Goal: Check status: Check status

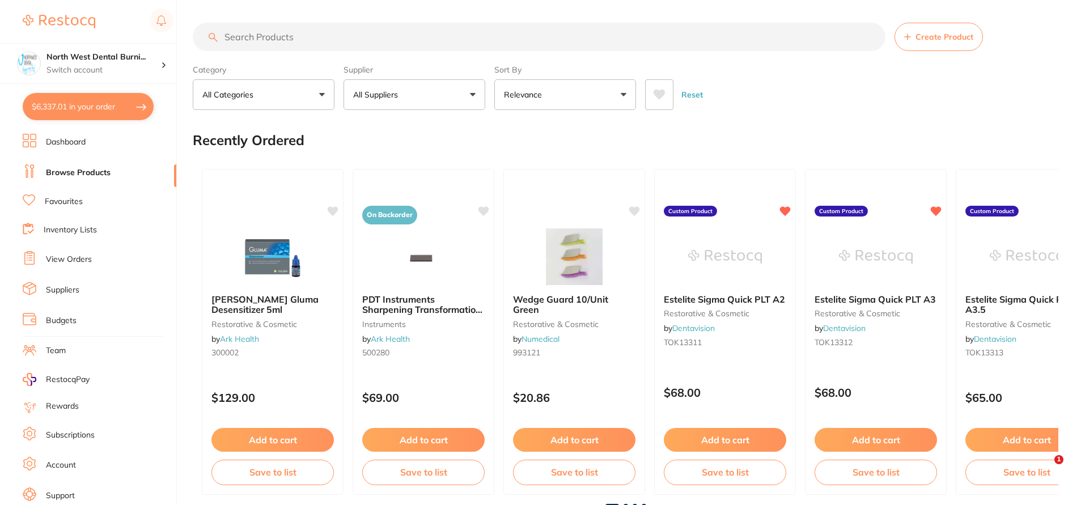
click at [73, 252] on li "View Orders" at bounding box center [100, 259] width 154 height 17
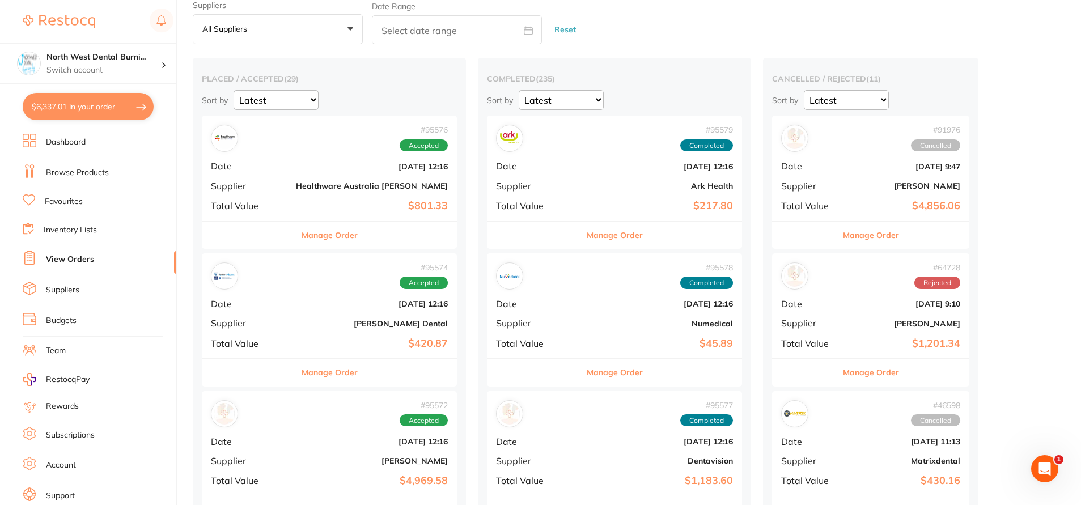
scroll to position [284, 0]
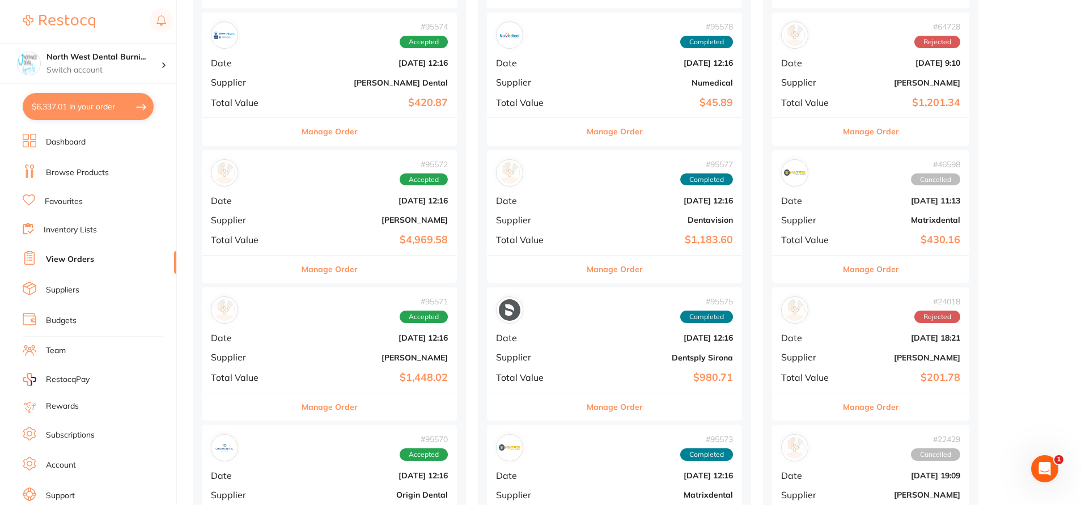
click at [313, 53] on div "# 95574 Accepted Date Oct 2 2025, 12:16 Supplier Erskine Dental Total Value $42…" at bounding box center [329, 64] width 255 height 105
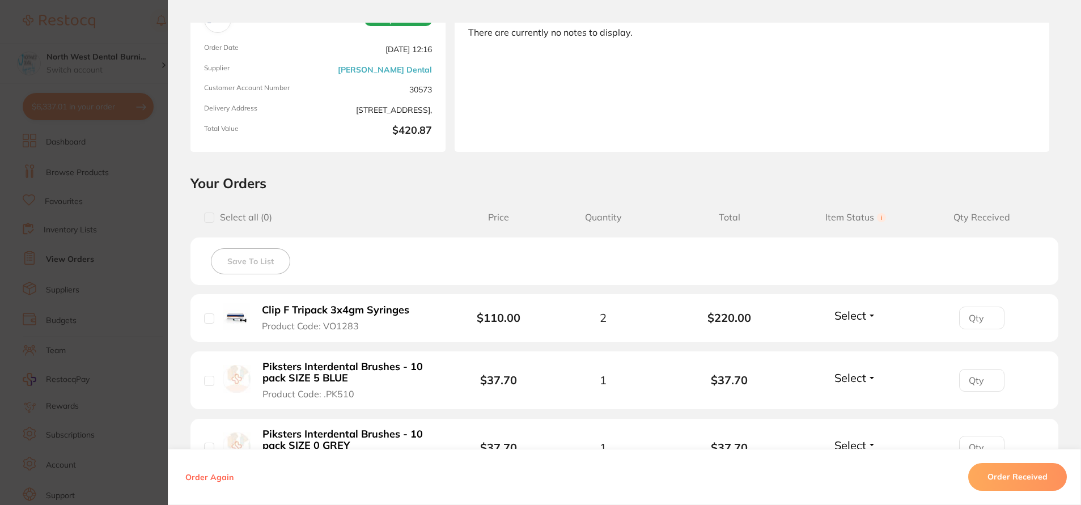
scroll to position [227, 0]
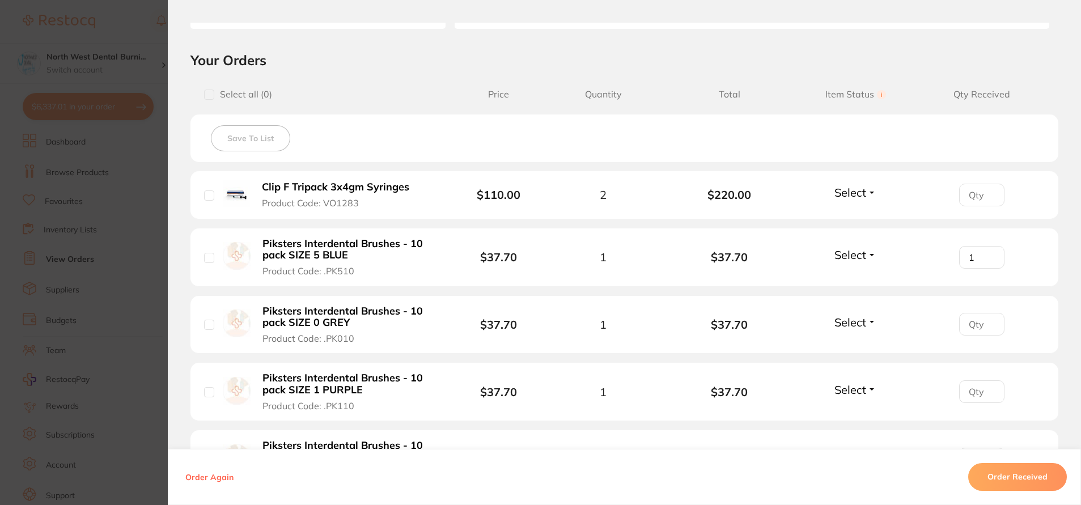
type input "1"
click at [989, 255] on input "1" at bounding box center [982, 257] width 45 height 23
click at [988, 325] on input "0" at bounding box center [982, 324] width 45 height 23
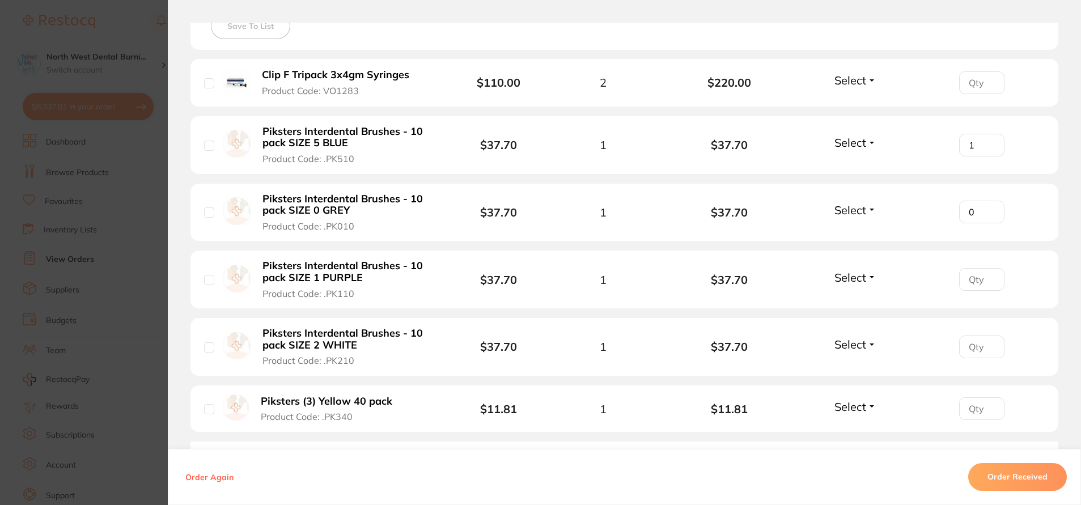
scroll to position [340, 0]
type input "1"
click at [989, 206] on input "1" at bounding box center [982, 211] width 45 height 23
type input "1"
click at [990, 276] on input "1" at bounding box center [982, 278] width 45 height 23
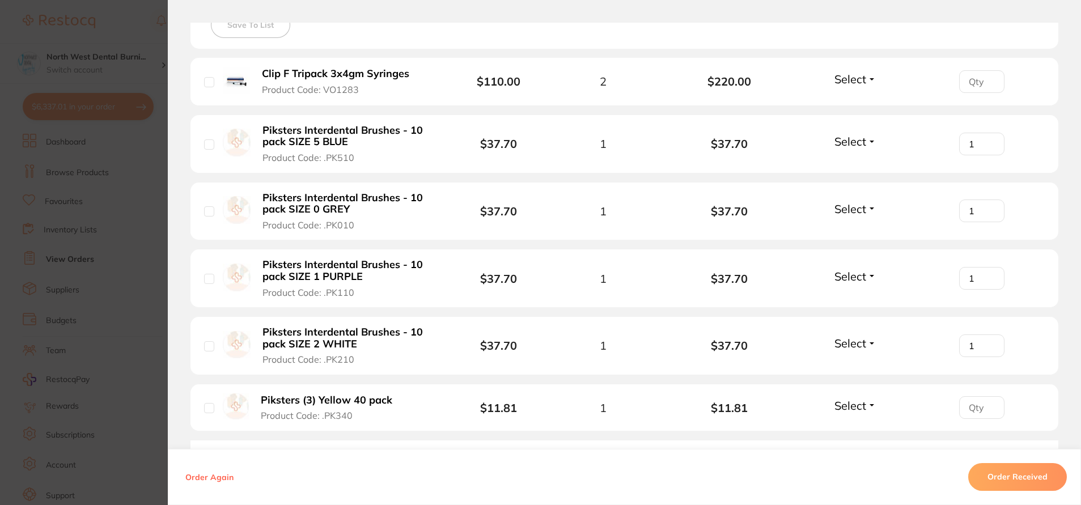
type input "1"
click at [988, 343] on input "1" at bounding box center [982, 346] width 45 height 23
type input "1"
click at [988, 406] on input "1" at bounding box center [982, 407] width 45 height 23
click at [57, 260] on section "Order ID: Restocq- 95574 Order Information Accepted Order Order Date Oct 2 2025…" at bounding box center [540, 252] width 1081 height 505
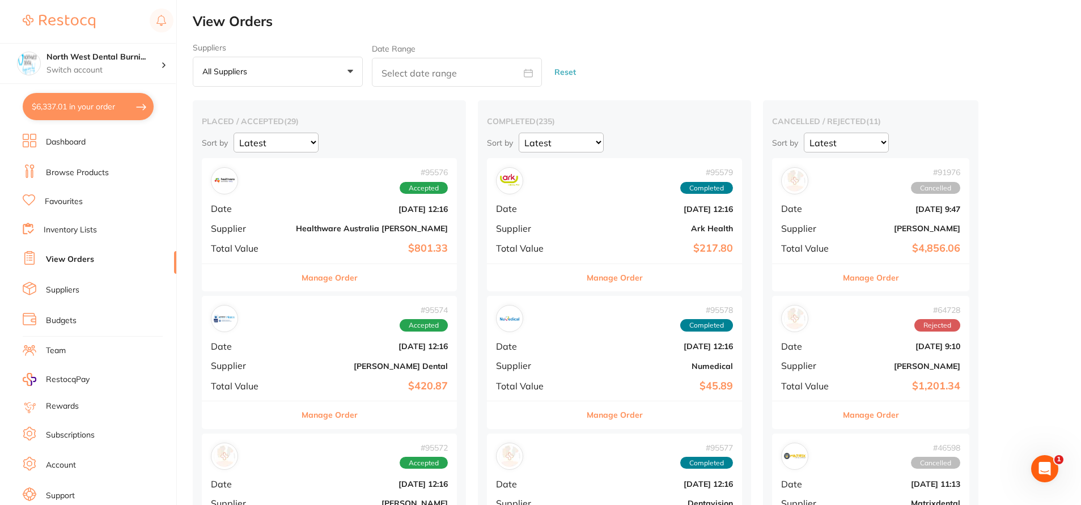
click at [307, 196] on div "# 95576 Accepted Date Oct 2 2025, 12:16 Supplier Healthware Australia Ridley To…" at bounding box center [329, 210] width 255 height 105
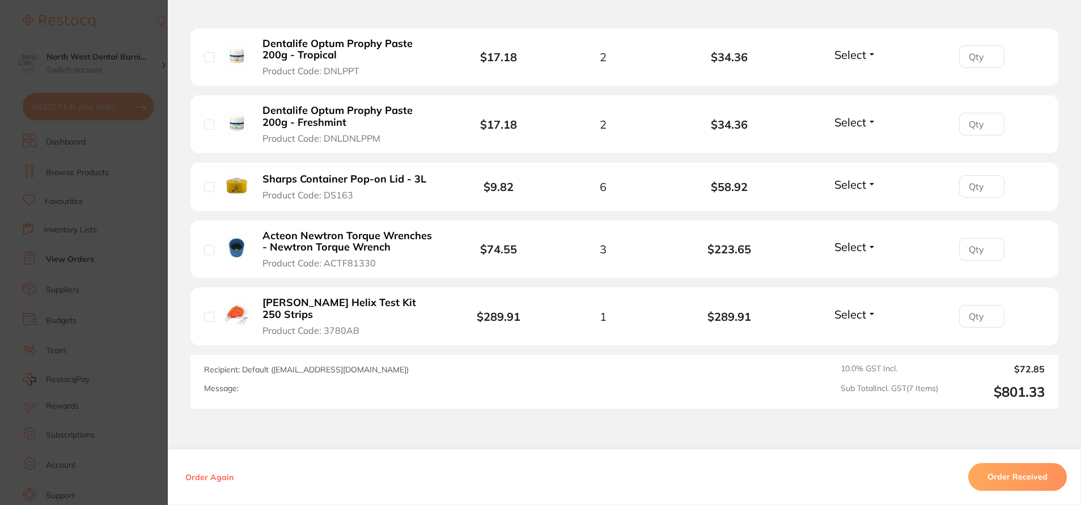
scroll to position [388, 0]
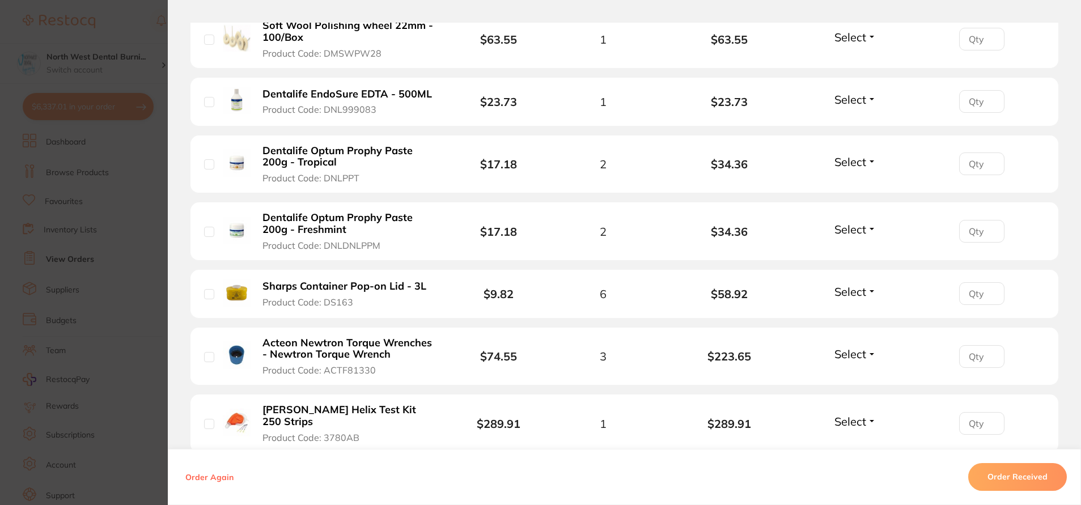
click at [91, 193] on section "Order ID: Restocq- 95576 Order Information Accepted Order Order Date Oct 2 2025…" at bounding box center [540, 252] width 1081 height 505
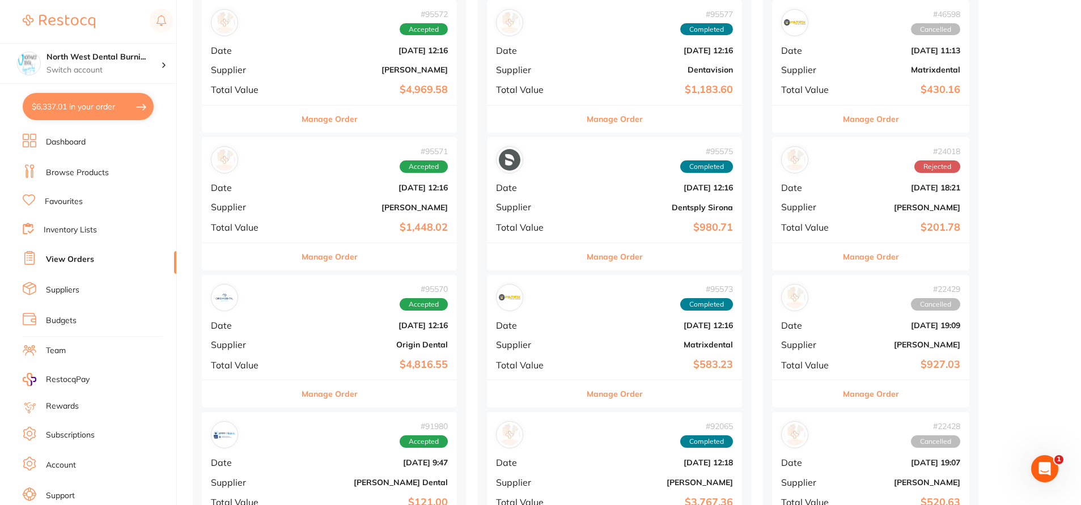
scroll to position [454, 0]
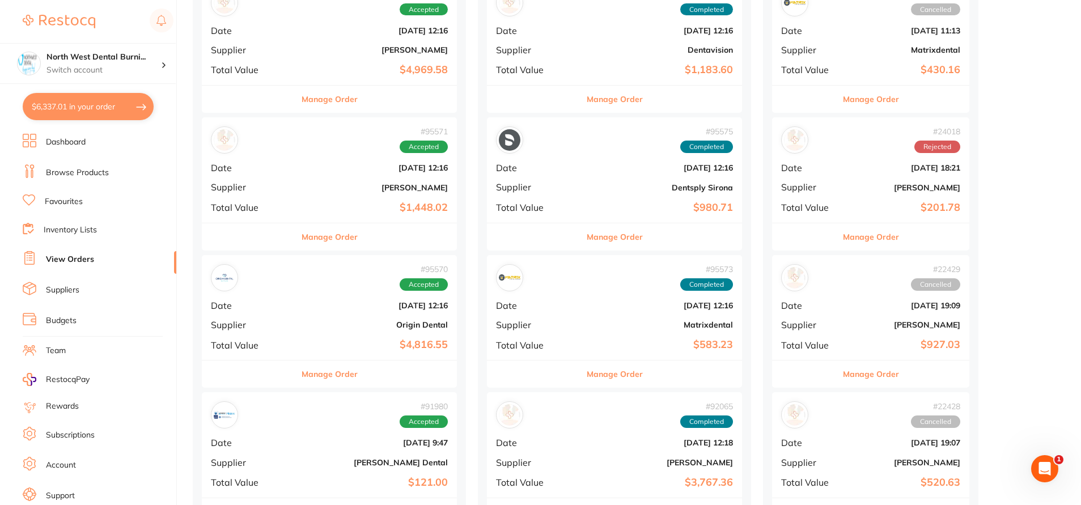
click at [314, 155] on div "# 95571 Accepted Date Oct 2 2025, 12:16 Supplier Adam Dental Total Value $1,448…" at bounding box center [329, 169] width 255 height 105
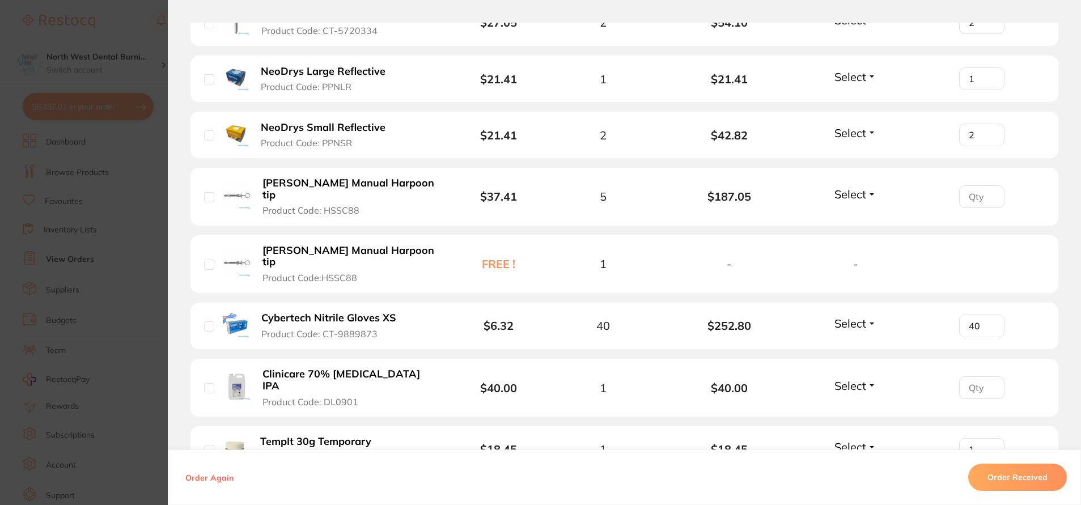
scroll to position [794, 0]
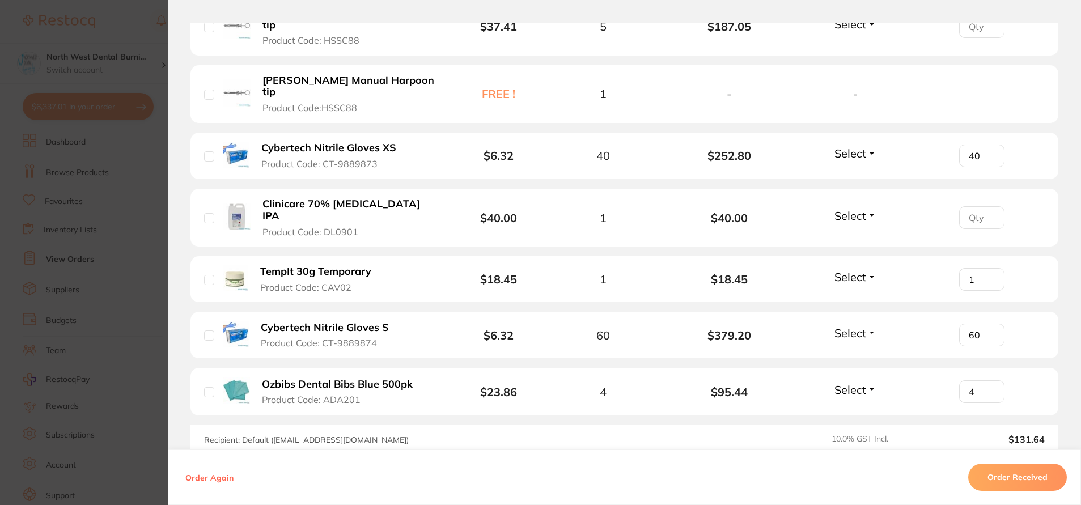
click at [32, 209] on section "Order ID: Restocq- 95571 Order Information Accepted Order Order Date Oct 2 2025…" at bounding box center [540, 252] width 1081 height 505
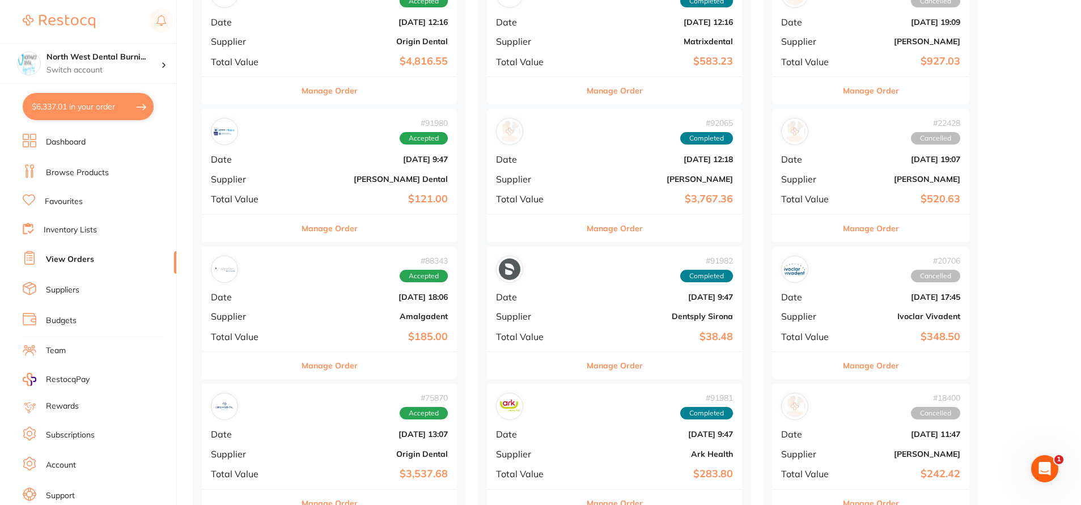
click at [311, 310] on div "# 88343 Accepted Date Jul 31 2025, 18:06 Supplier Amalgadent Total Value $185.00" at bounding box center [329, 299] width 255 height 105
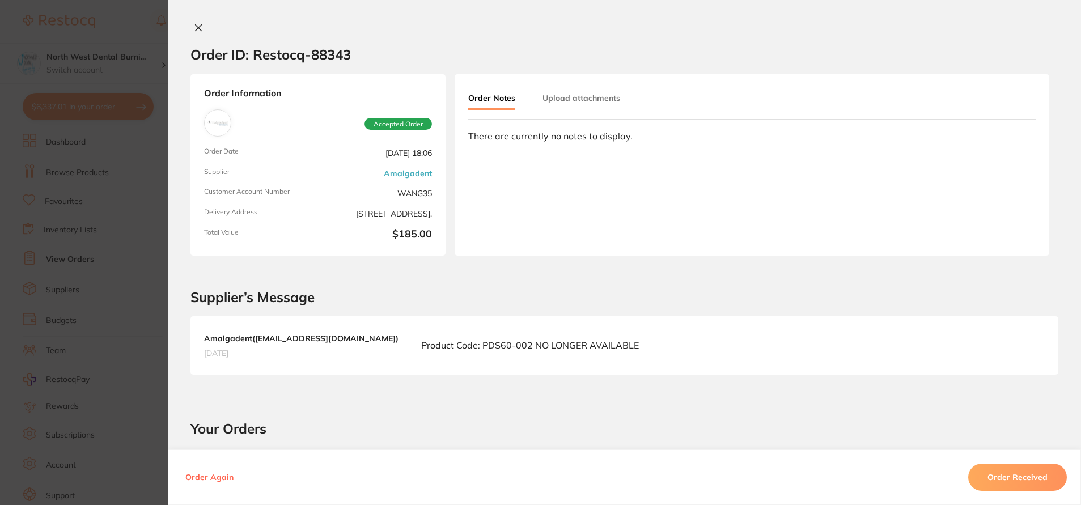
click at [141, 260] on section "Order ID: Restocq- 88343 Order Information Accepted Order Order Date Jul 31 202…" at bounding box center [540, 252] width 1081 height 505
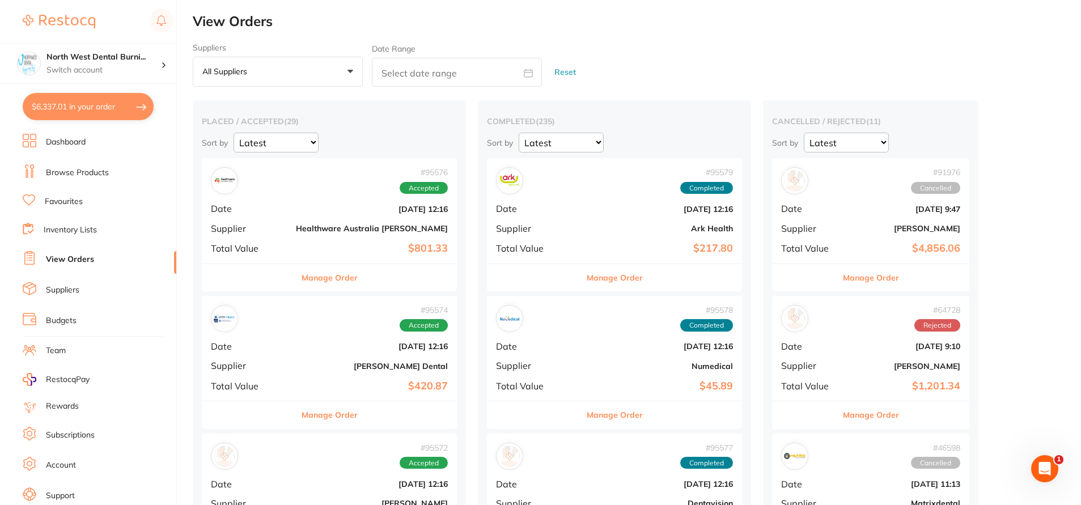
click at [292, 193] on div "# 95576 Accepted" at bounding box center [329, 180] width 237 height 27
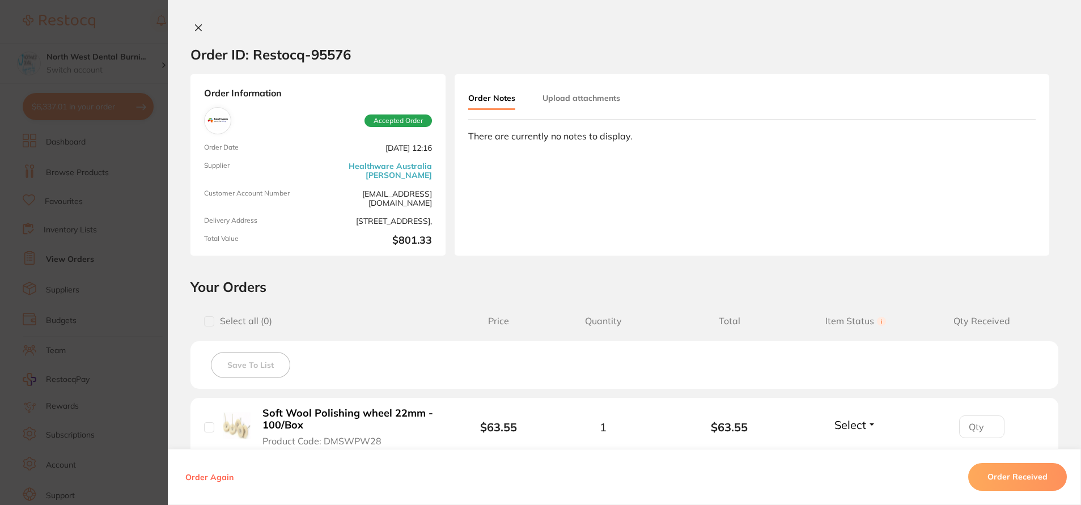
click at [215, 125] on img at bounding box center [218, 121] width 22 height 22
click at [400, 170] on link "Healthware Australia [PERSON_NAME]" at bounding box center [377, 171] width 109 height 18
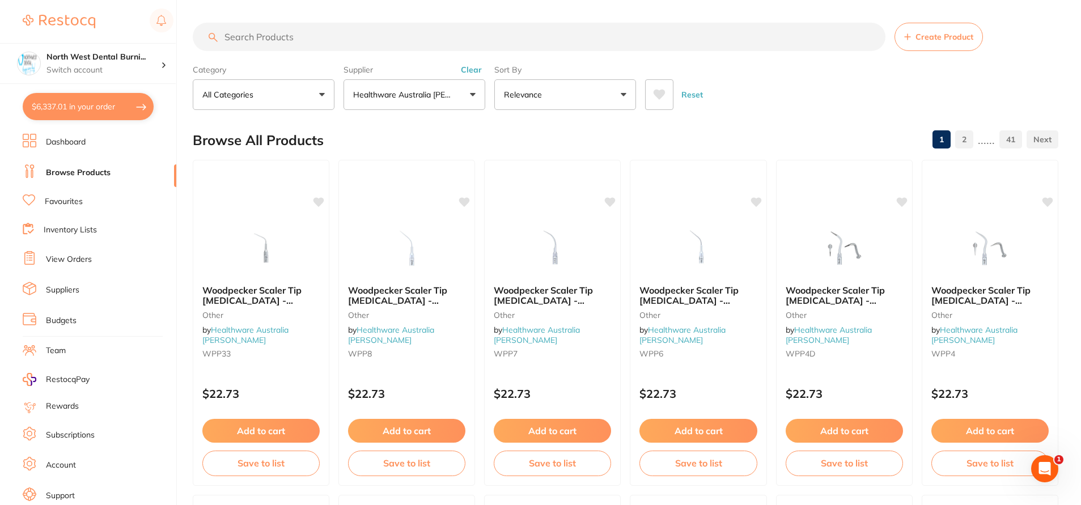
click at [89, 291] on li "Suppliers" at bounding box center [100, 290] width 154 height 17
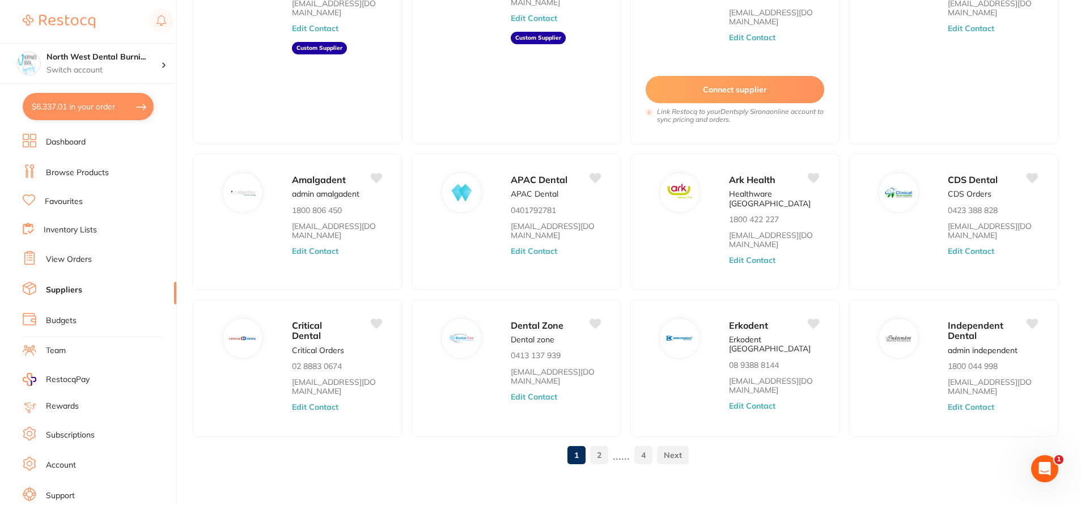
click at [592, 444] on link "2" at bounding box center [599, 455] width 18 height 23
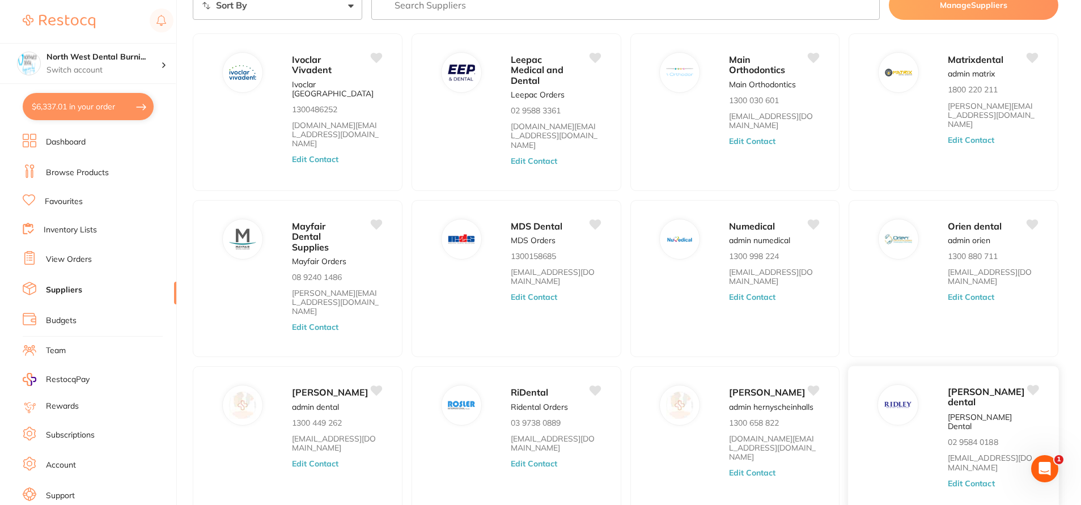
scroll to position [102, 0]
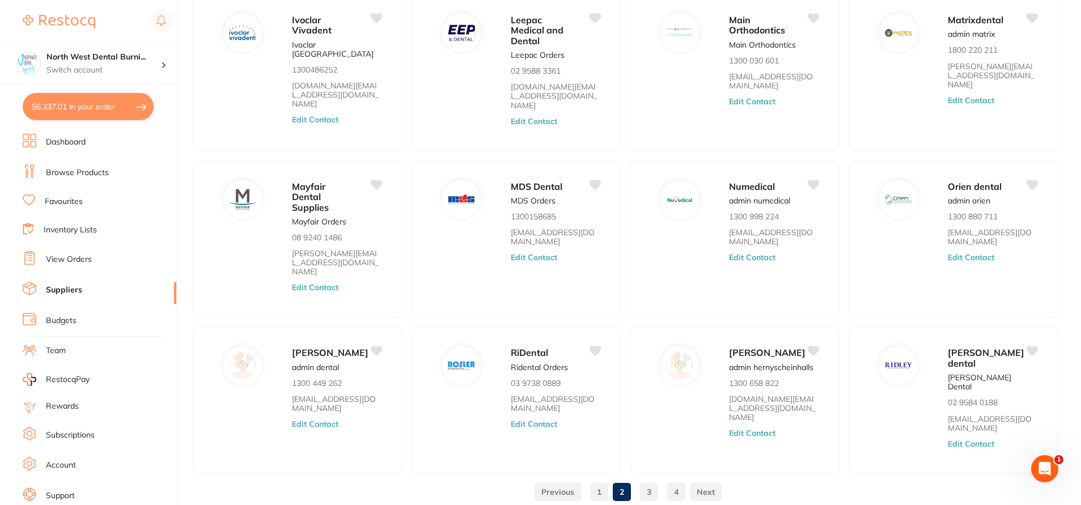
click at [642, 481] on link "3" at bounding box center [649, 492] width 18 height 23
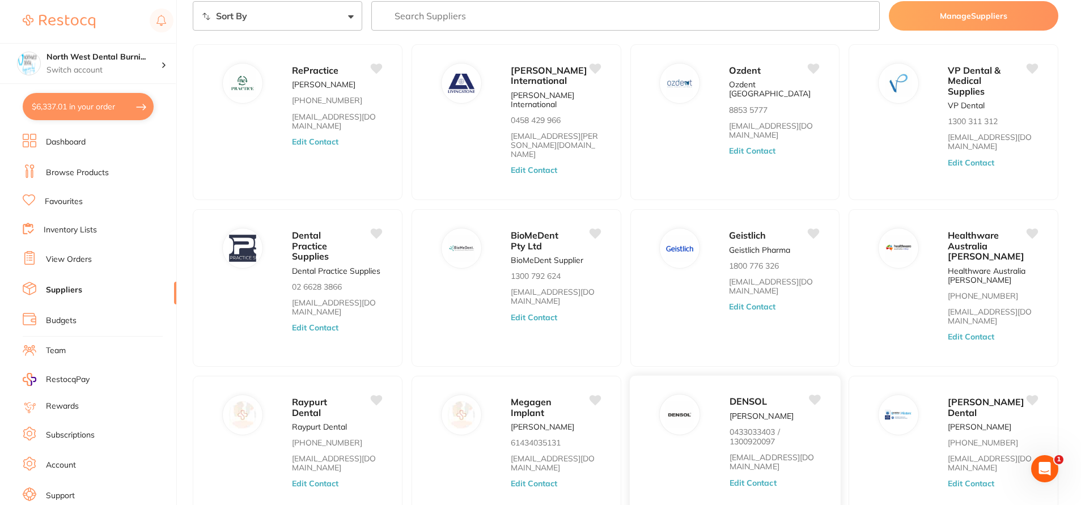
scroll to position [129, 0]
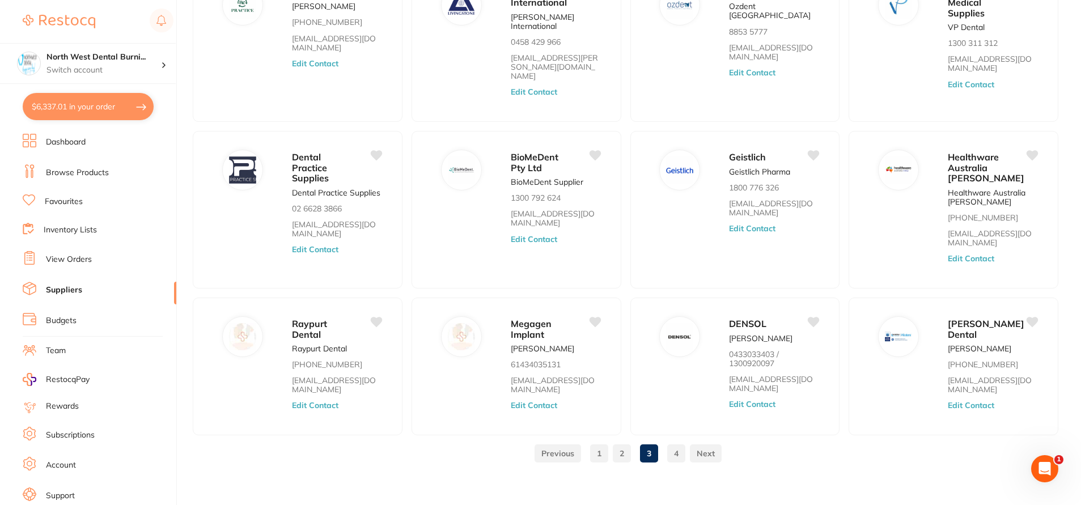
click at [679, 451] on link "4" at bounding box center [676, 453] width 18 height 23
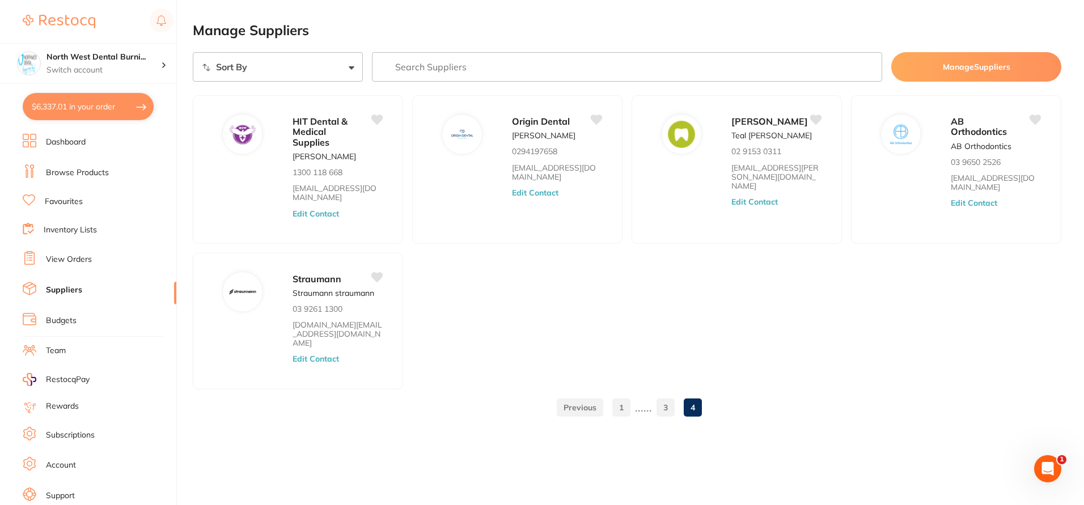
click at [667, 61] on input "search" at bounding box center [627, 66] width 510 height 29
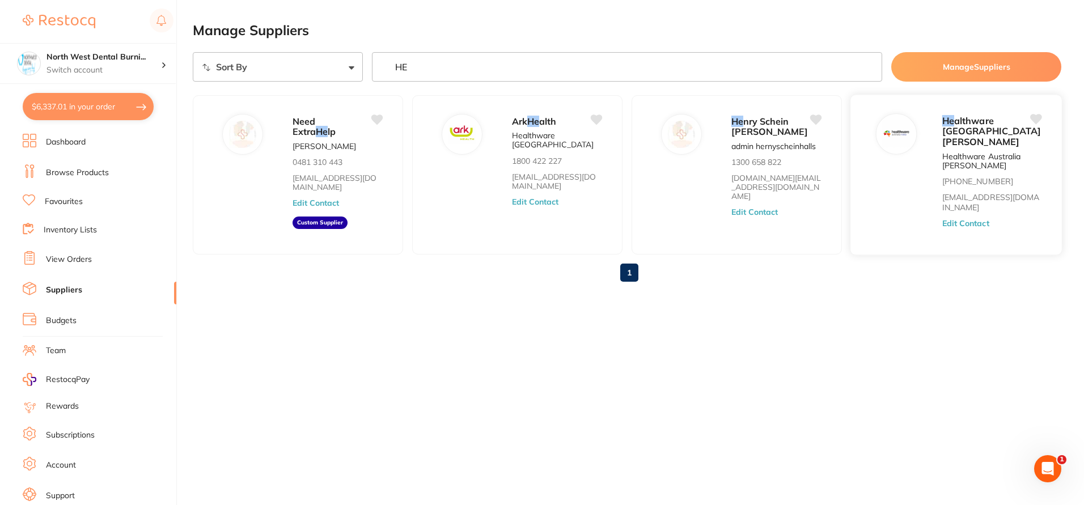
type input "HE"
click at [933, 174] on div "He althware Australia Ridley Healthware Australia Ridley +61 1300 542 546 info@…" at bounding box center [956, 175] width 213 height 161
click at [969, 149] on div "He althware Australia Ridley" at bounding box center [992, 131] width 99 height 36
click at [962, 135] on span "althware Australia Ridley" at bounding box center [992, 131] width 99 height 32
click at [898, 129] on img at bounding box center [896, 133] width 27 height 27
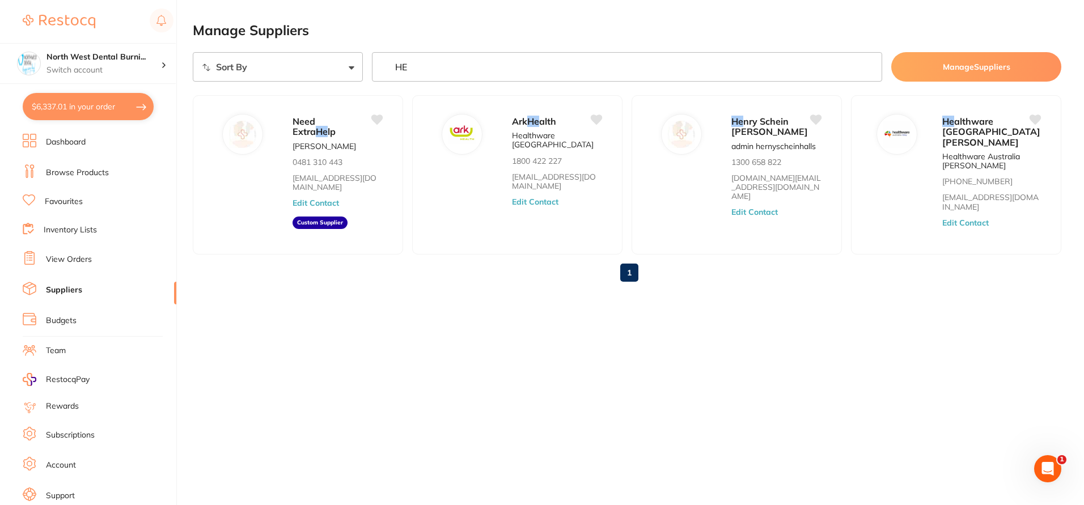
click at [96, 259] on li "View Orders" at bounding box center [100, 259] width 154 height 17
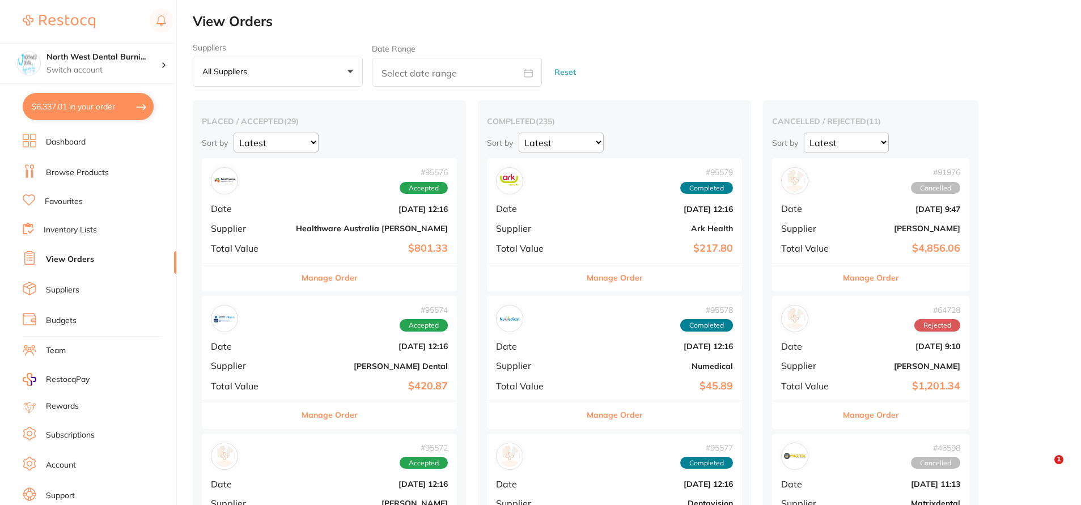
click at [319, 230] on b "Healthware Australia [PERSON_NAME]" at bounding box center [372, 228] width 152 height 9
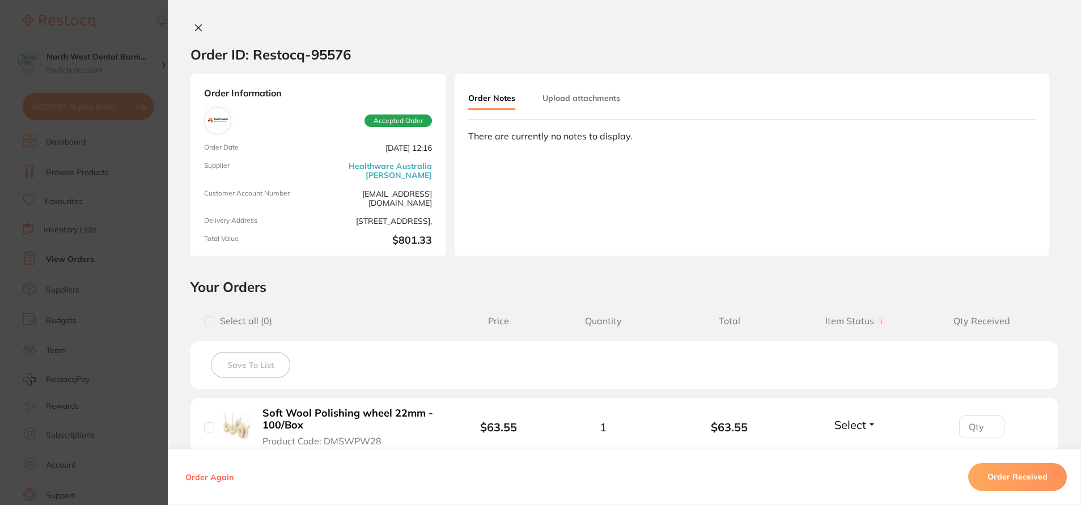
click at [125, 318] on section "Order ID: Restocq- 95576 Order Information Accepted Order Order Date Oct 2 2025…" at bounding box center [540, 252] width 1081 height 505
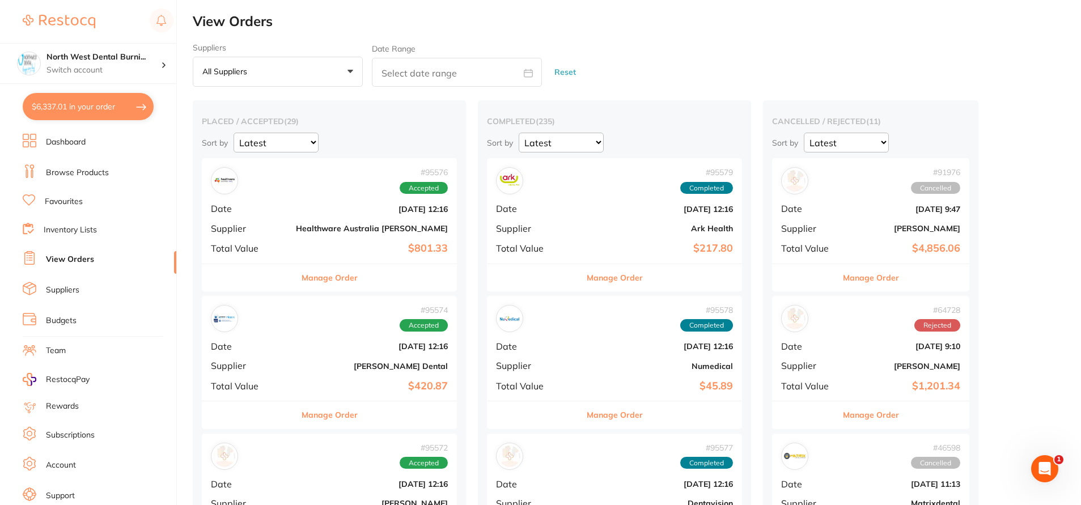
click at [276, 229] on div "# 95576 Accepted Date Oct 2 2025, 12:16 Supplier Healthware Australia Ridley To…" at bounding box center [329, 210] width 255 height 105
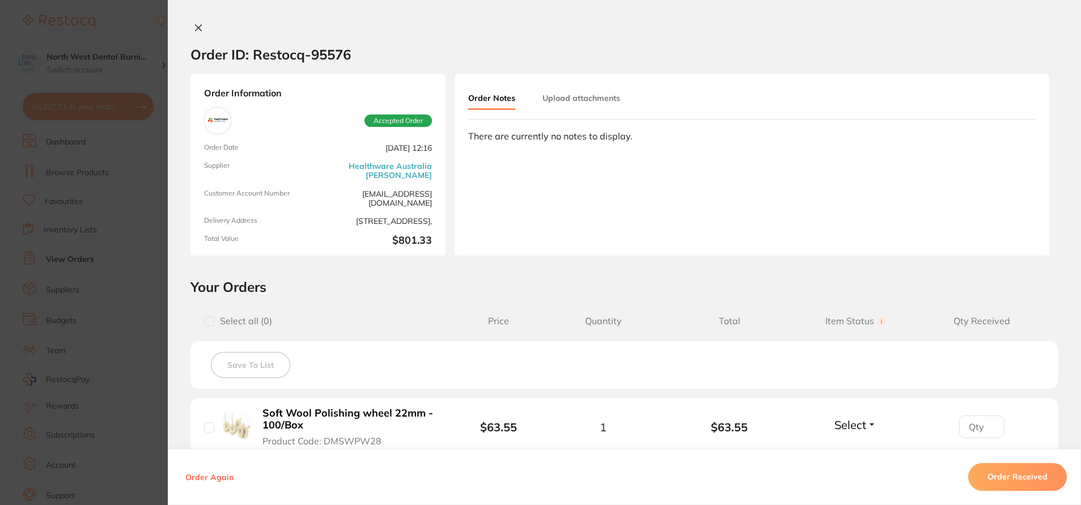
drag, startPoint x: 124, startPoint y: 151, endPoint x: 171, endPoint y: 194, distance: 63.8
click at [124, 151] on section "Order ID: Restocq- 95576 Order Information Accepted Order Order Date Oct 2 2025…" at bounding box center [540, 252] width 1081 height 505
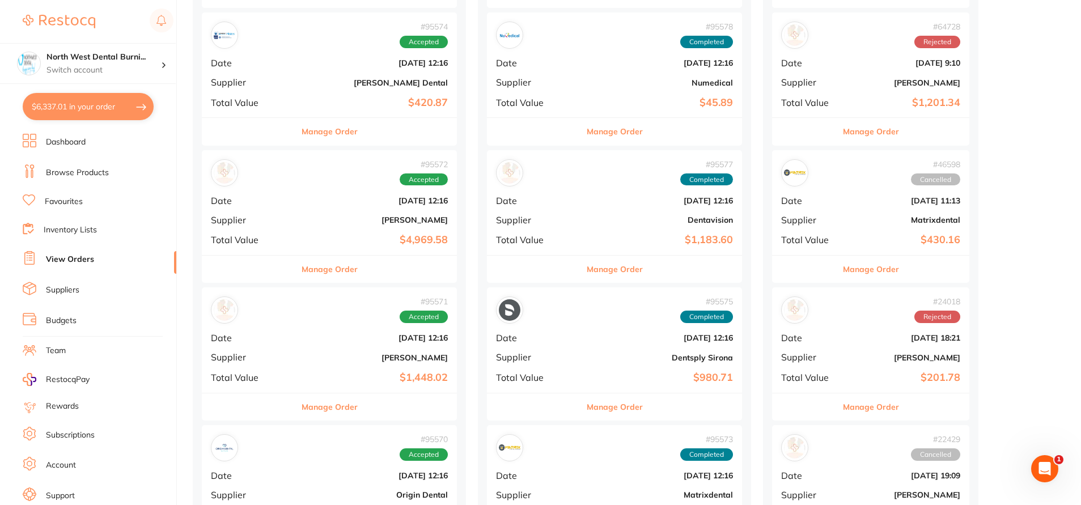
scroll to position [510, 0]
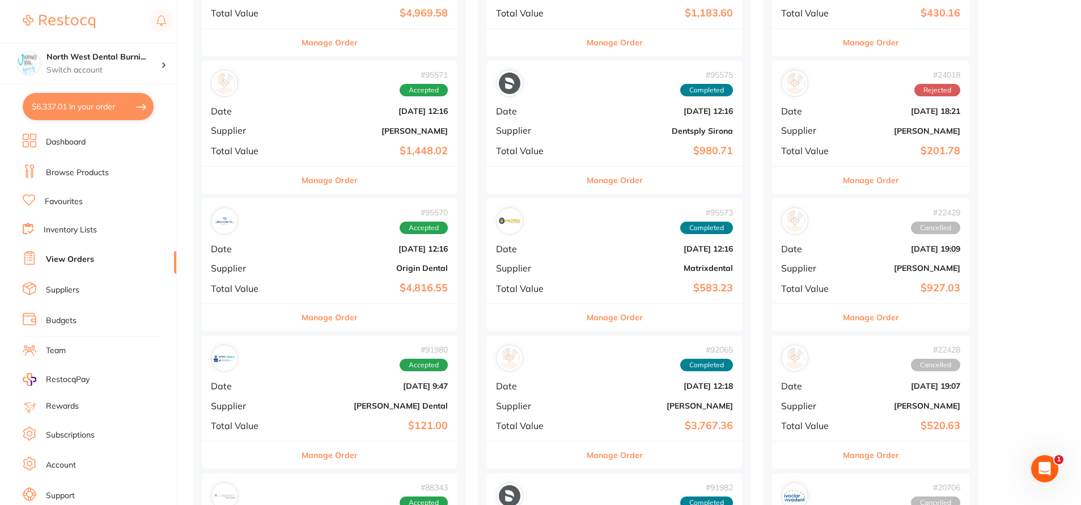
click at [334, 261] on div "# 95570 Accepted Date Oct 2 2025, 12:16 Supplier Origin Dental Total Value $4,8…" at bounding box center [329, 250] width 255 height 105
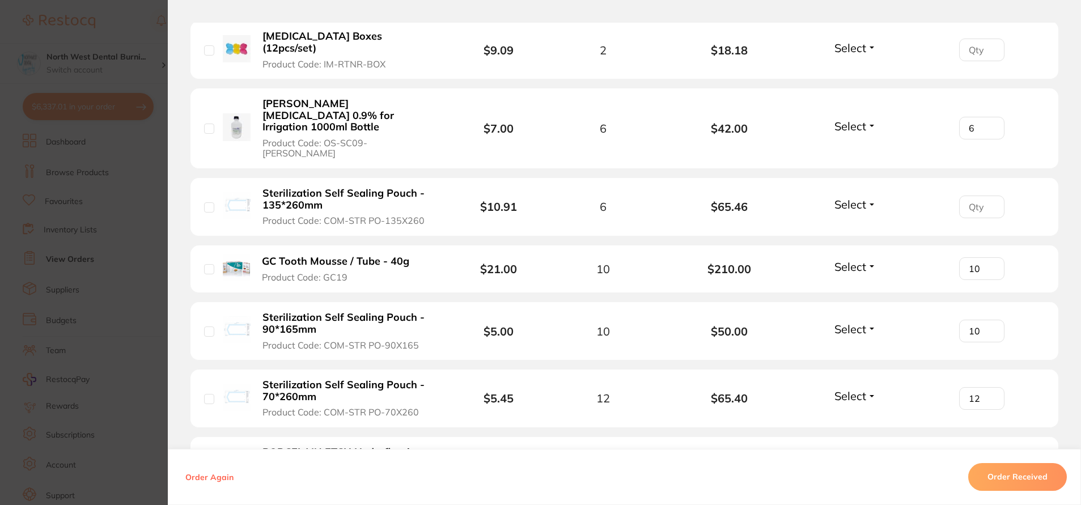
scroll to position [1304, 0]
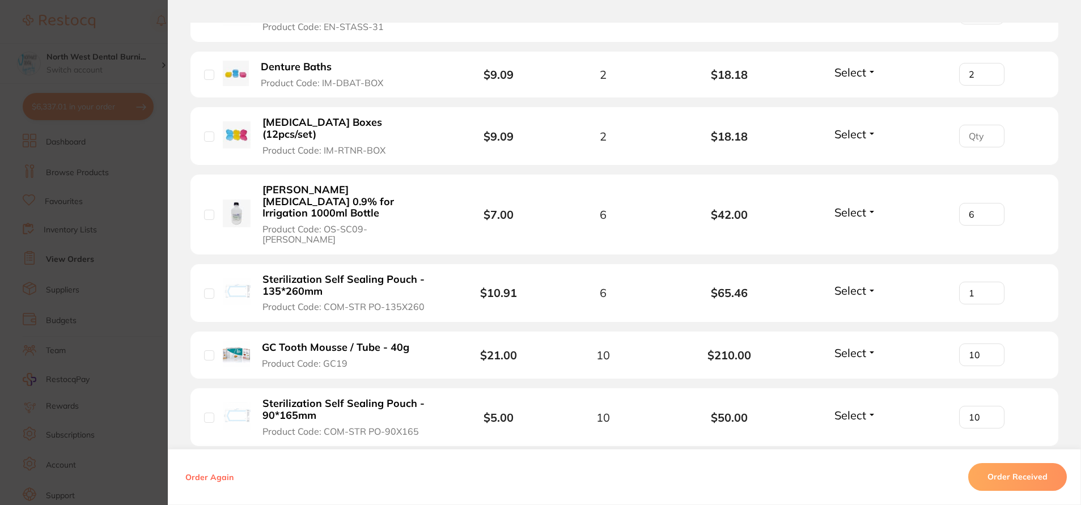
click at [988, 282] on input "1" at bounding box center [982, 293] width 45 height 23
click at [988, 282] on input "2" at bounding box center [982, 293] width 45 height 23
click at [988, 282] on input "3" at bounding box center [982, 293] width 45 height 23
click at [988, 282] on input "4" at bounding box center [982, 293] width 45 height 23
click at [988, 282] on input "5" at bounding box center [982, 293] width 45 height 23
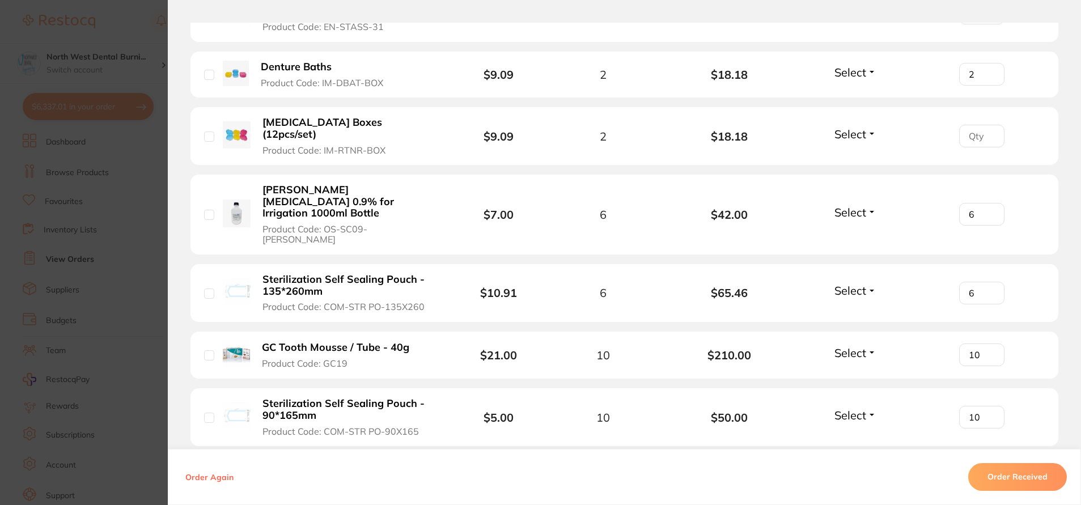
type input "6"
click at [988, 282] on input "6" at bounding box center [982, 293] width 45 height 23
click at [991, 125] on input "1" at bounding box center [982, 136] width 45 height 23
type input "2"
click at [991, 125] on input "2" at bounding box center [982, 136] width 45 height 23
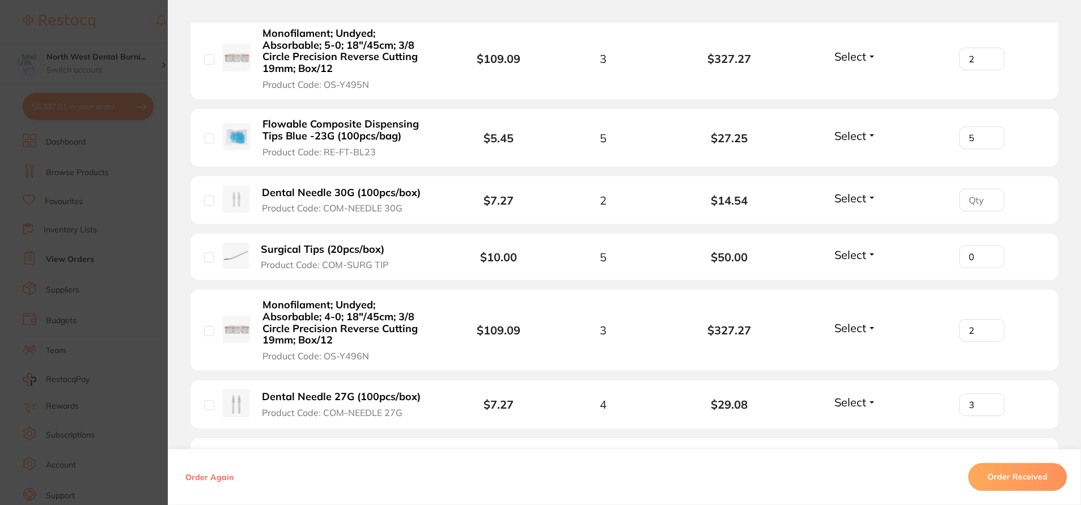
scroll to position [737, 0]
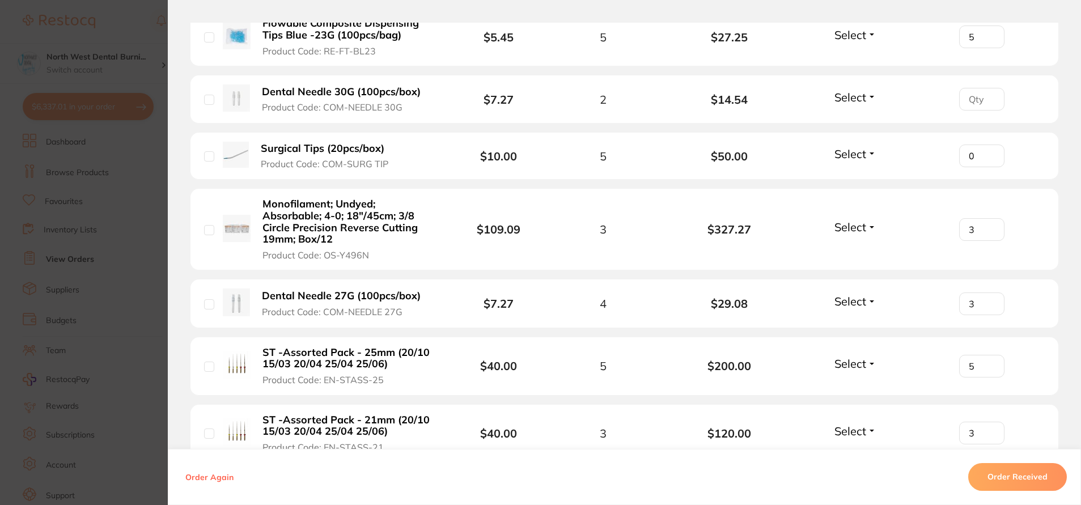
type input "3"
click at [989, 226] on input "3" at bounding box center [982, 229] width 45 height 23
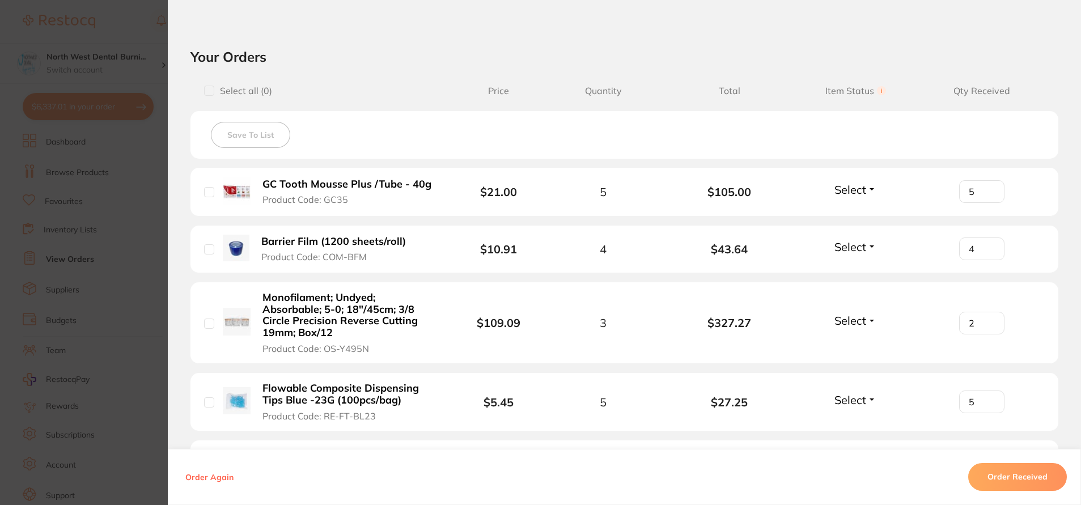
scroll to position [454, 0]
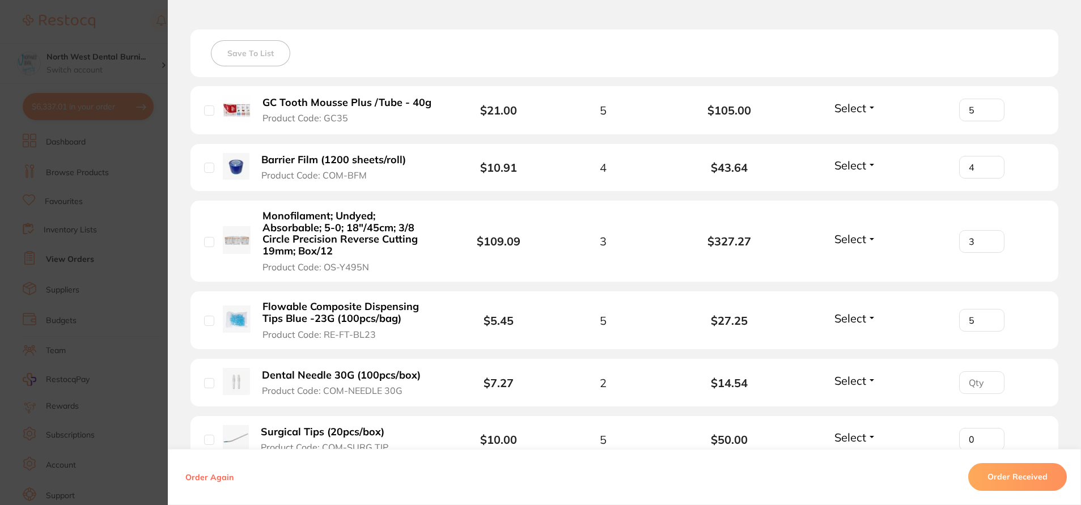
type input "3"
click at [989, 237] on input "3" at bounding box center [982, 241] width 45 height 23
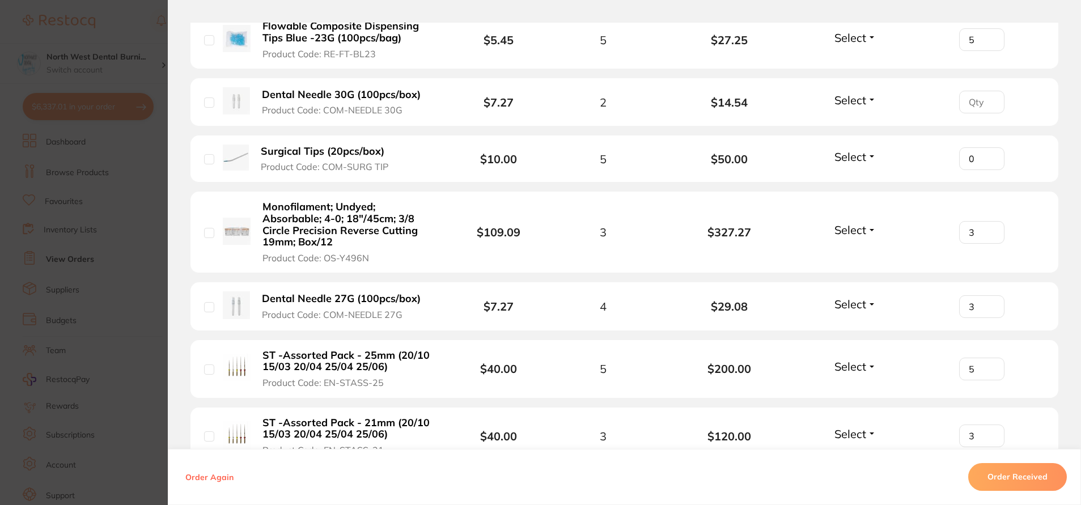
scroll to position [737, 0]
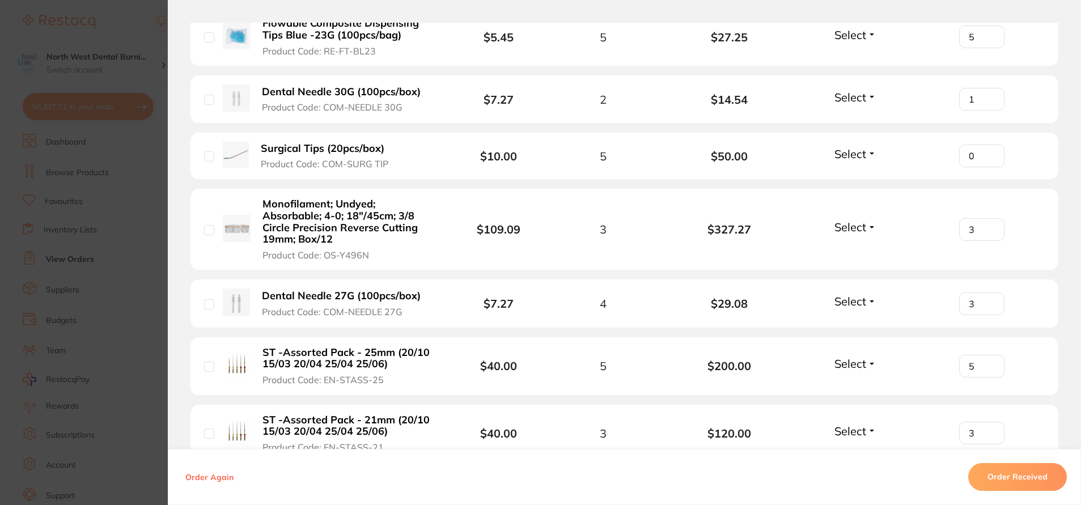
click at [987, 96] on input "1" at bounding box center [982, 99] width 45 height 23
type input "2"
click at [987, 96] on input "2" at bounding box center [982, 99] width 45 height 23
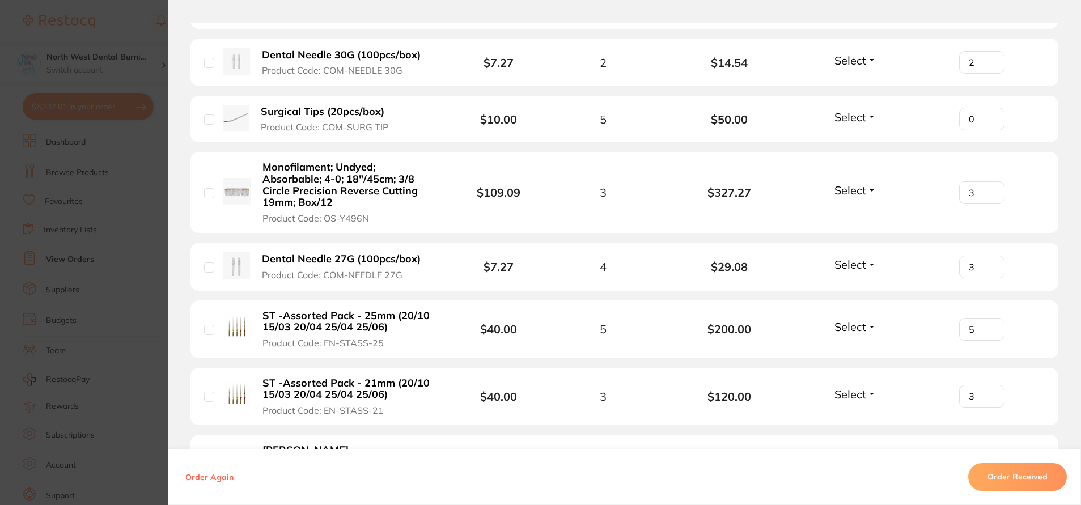
scroll to position [794, 0]
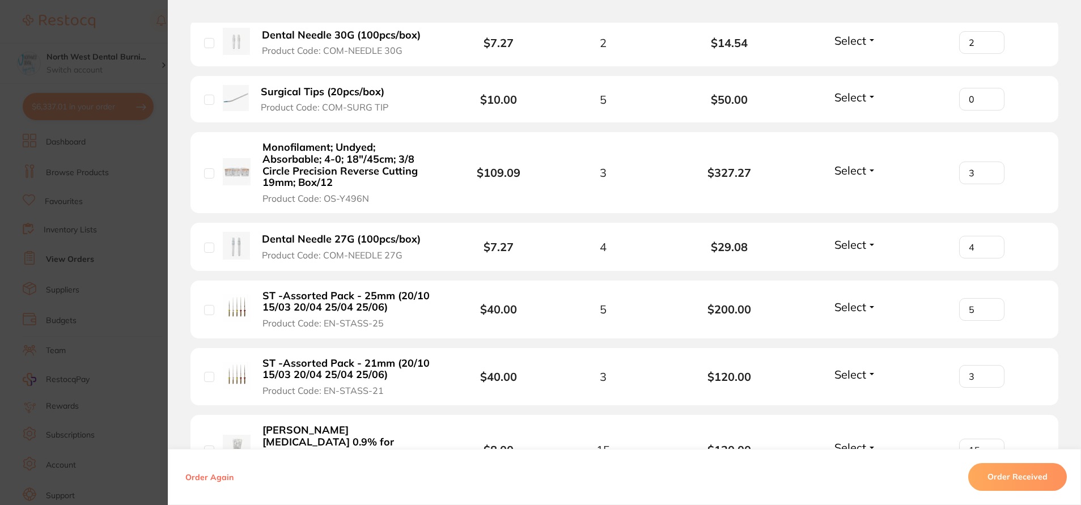
type input "4"
click at [987, 243] on input "4" at bounding box center [982, 247] width 45 height 23
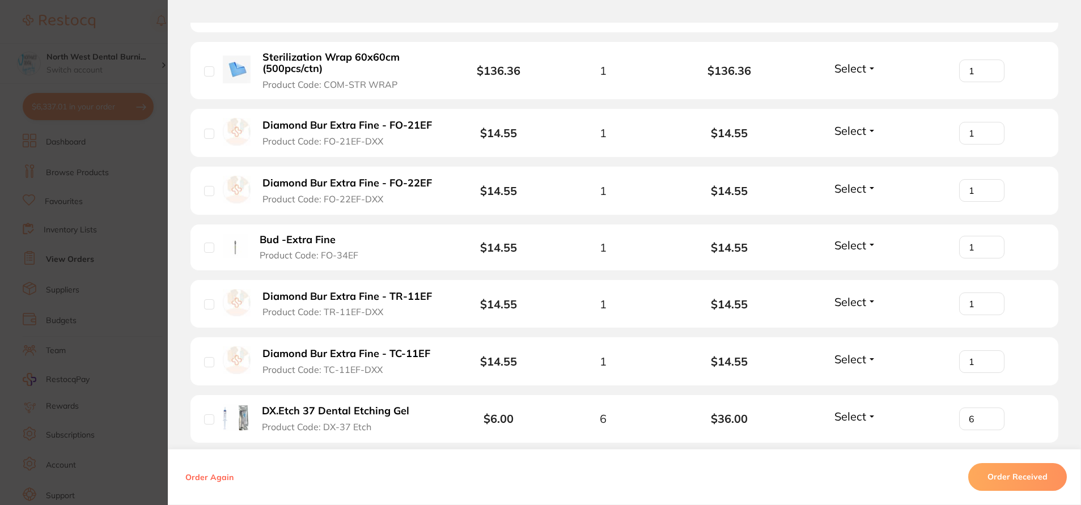
scroll to position [2949, 0]
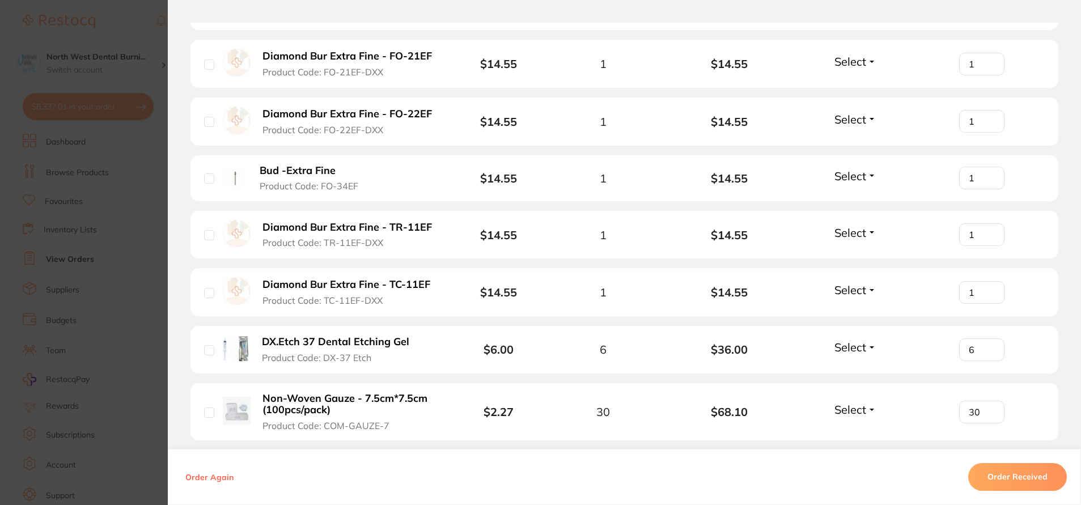
click at [113, 204] on section "Order ID: Restocq- 95570 Order Information Accepted Order Order Date Oct 2 2025…" at bounding box center [540, 252] width 1081 height 505
